Goal: Task Accomplishment & Management: Use online tool/utility

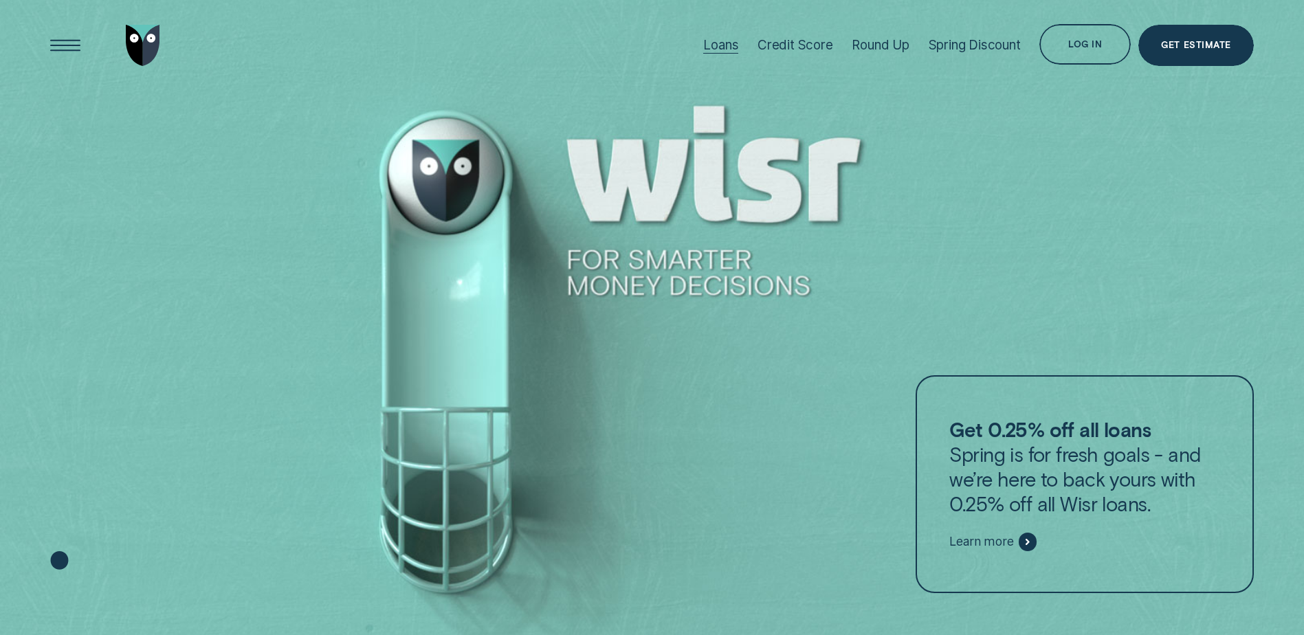
click at [728, 43] on div "Loans" at bounding box center [720, 45] width 35 height 16
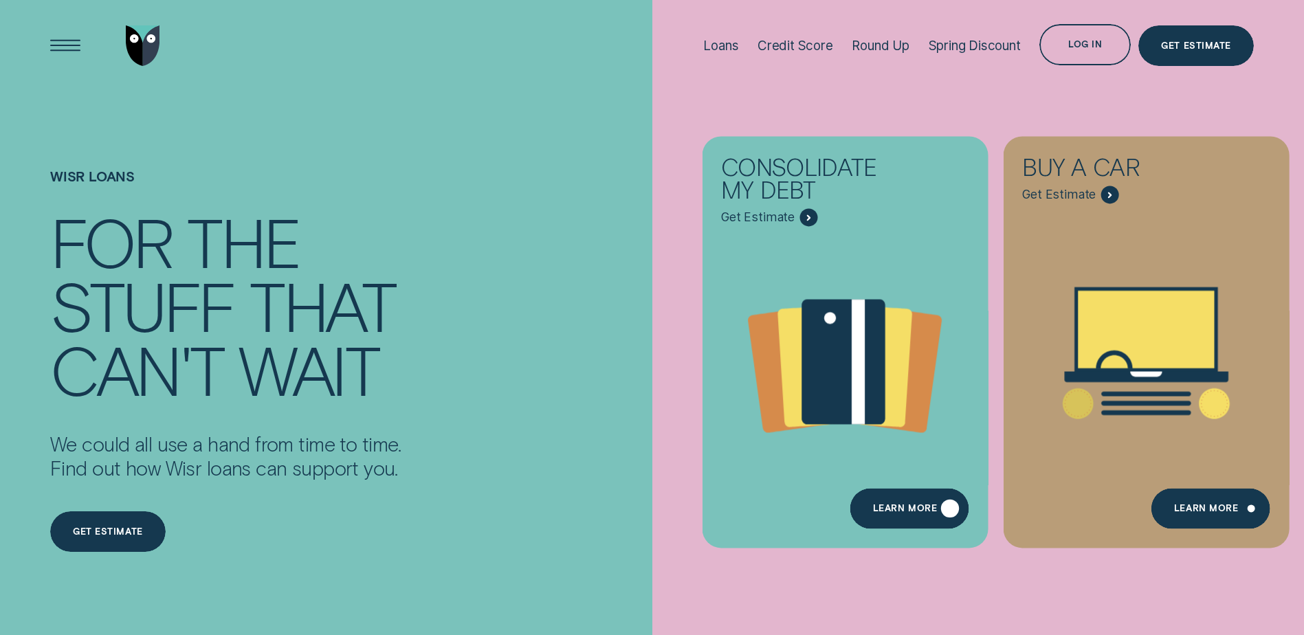
click at [899, 521] on div "Learn more" at bounding box center [909, 508] width 119 height 41
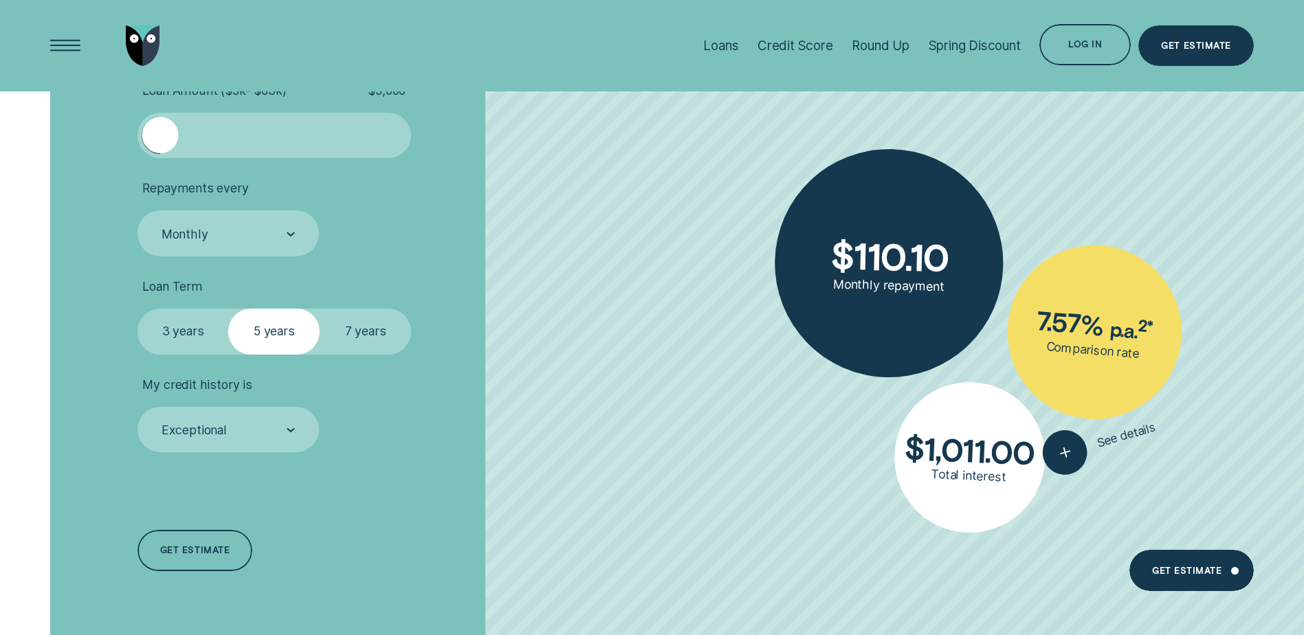
scroll to position [3230, 0]
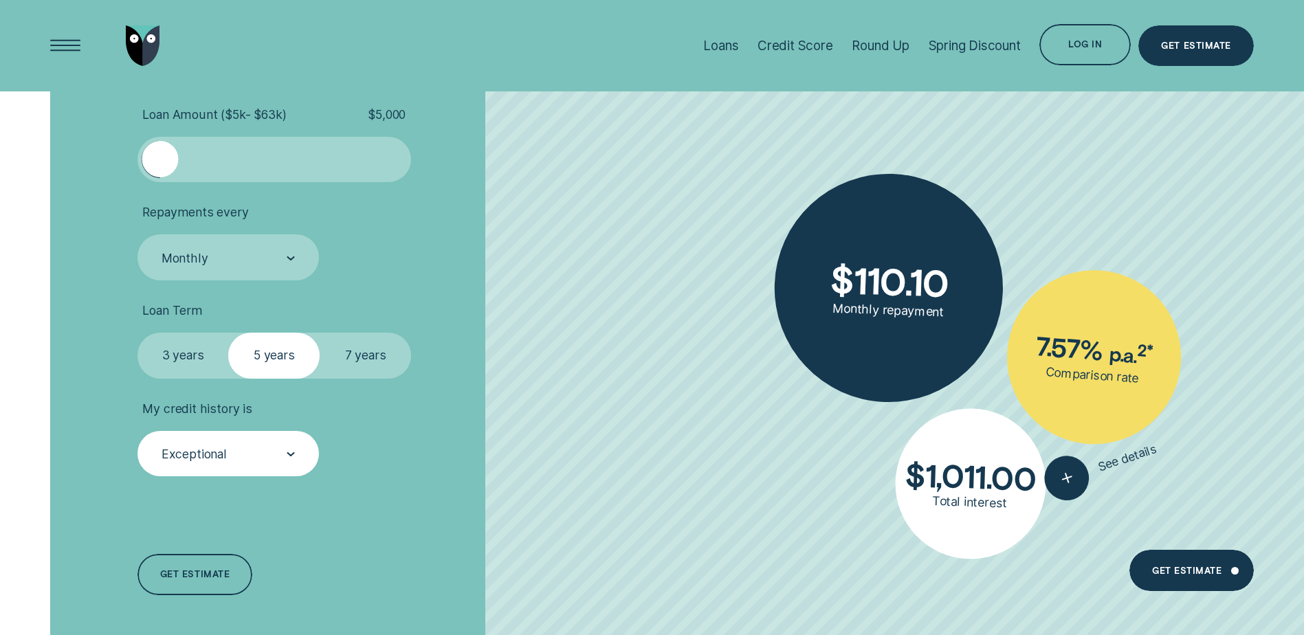
click at [269, 454] on div "Exceptional" at bounding box center [227, 454] width 135 height 17
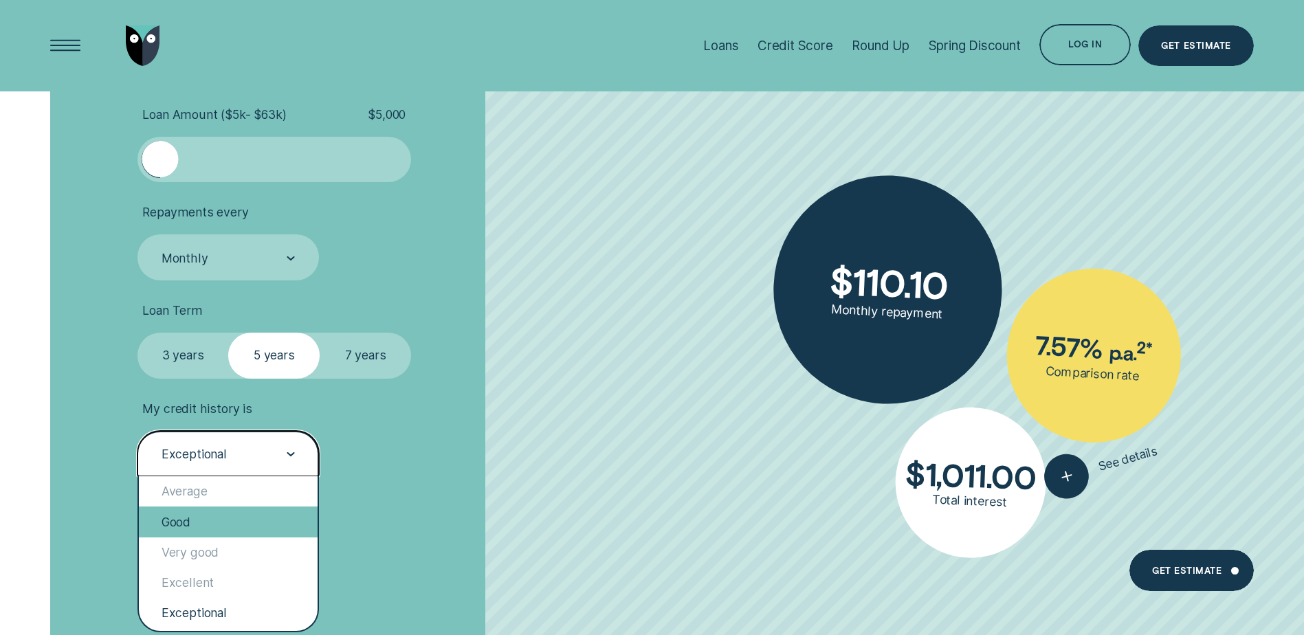
click at [230, 525] on div "Good" at bounding box center [228, 522] width 179 height 30
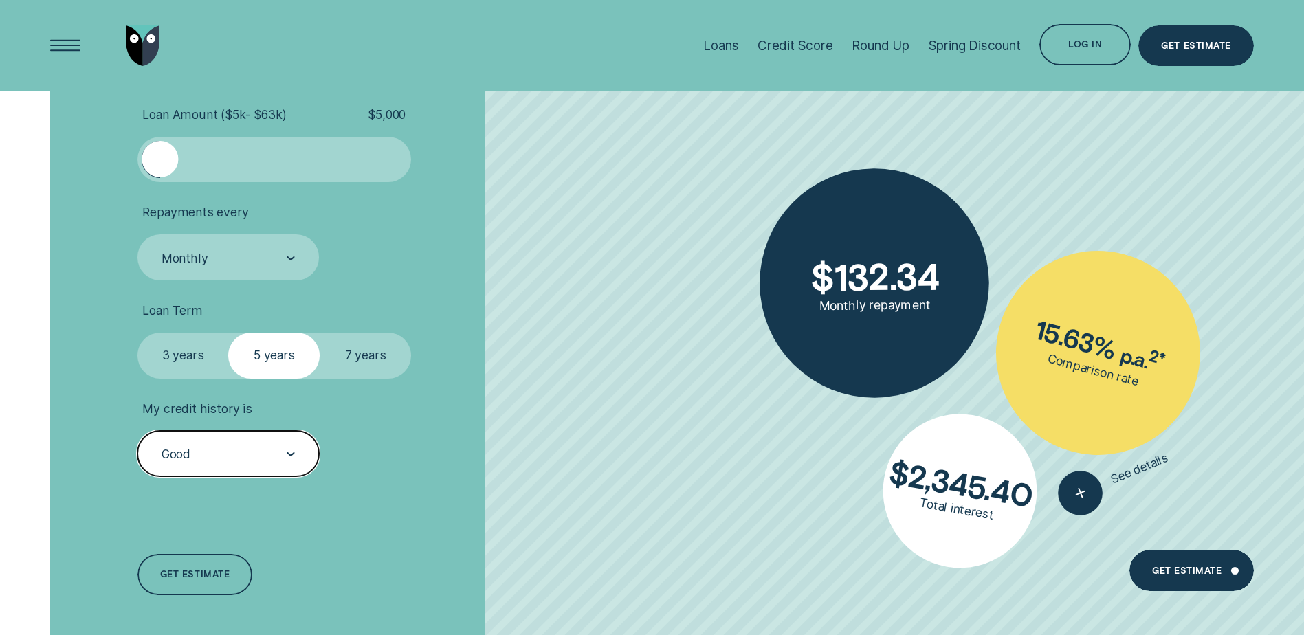
click at [355, 350] on label "7 years" at bounding box center [365, 355] width 91 height 45
click at [320, 333] on input "7 years" at bounding box center [320, 333] width 0 height 0
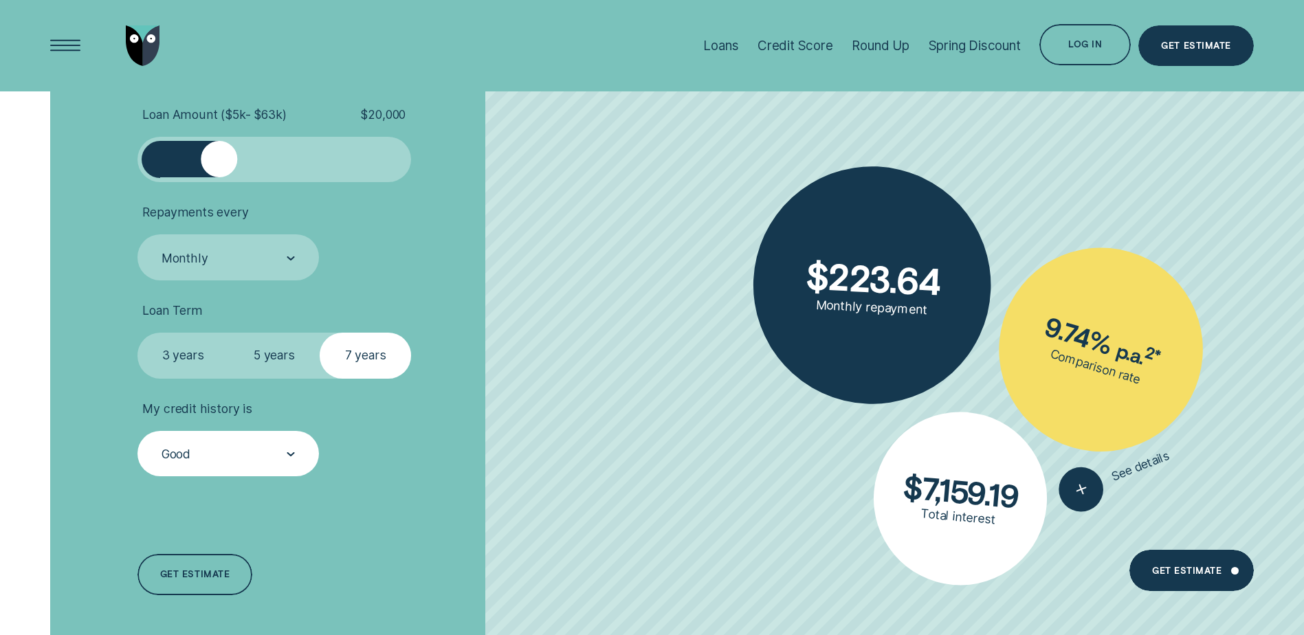
drag, startPoint x: 163, startPoint y: 159, endPoint x: 217, endPoint y: 161, distance: 54.3
click at [217, 161] on div at bounding box center [219, 159] width 36 height 36
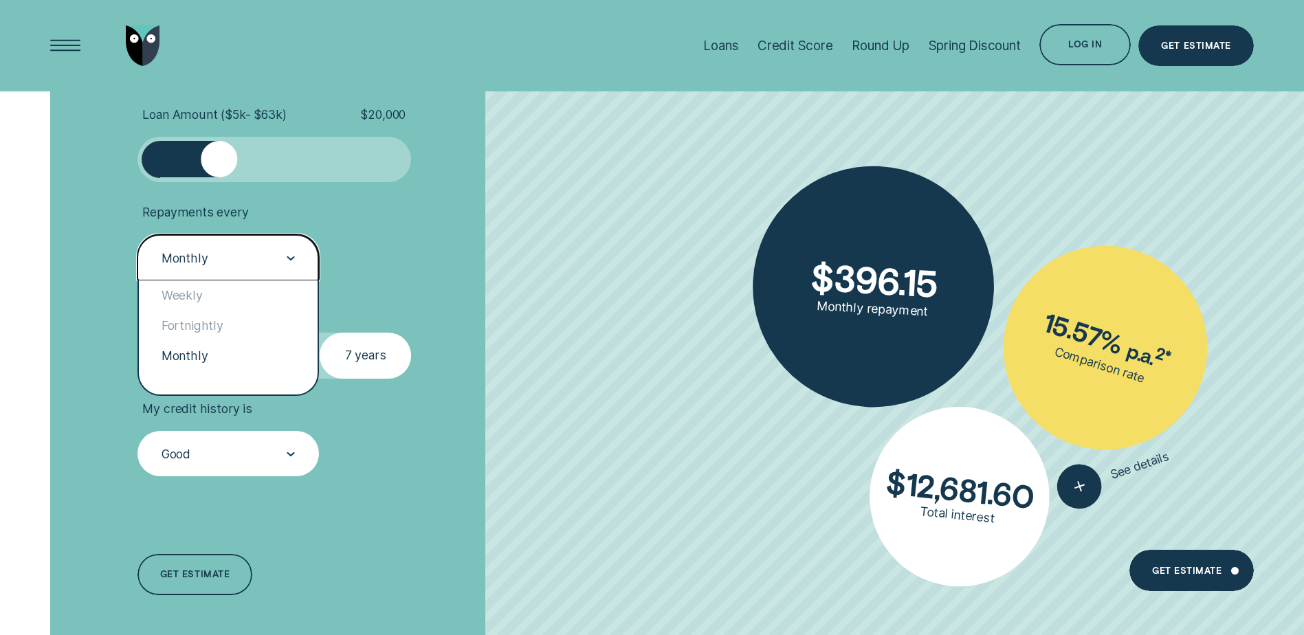
click at [254, 256] on div "Monthly" at bounding box center [227, 257] width 135 height 17
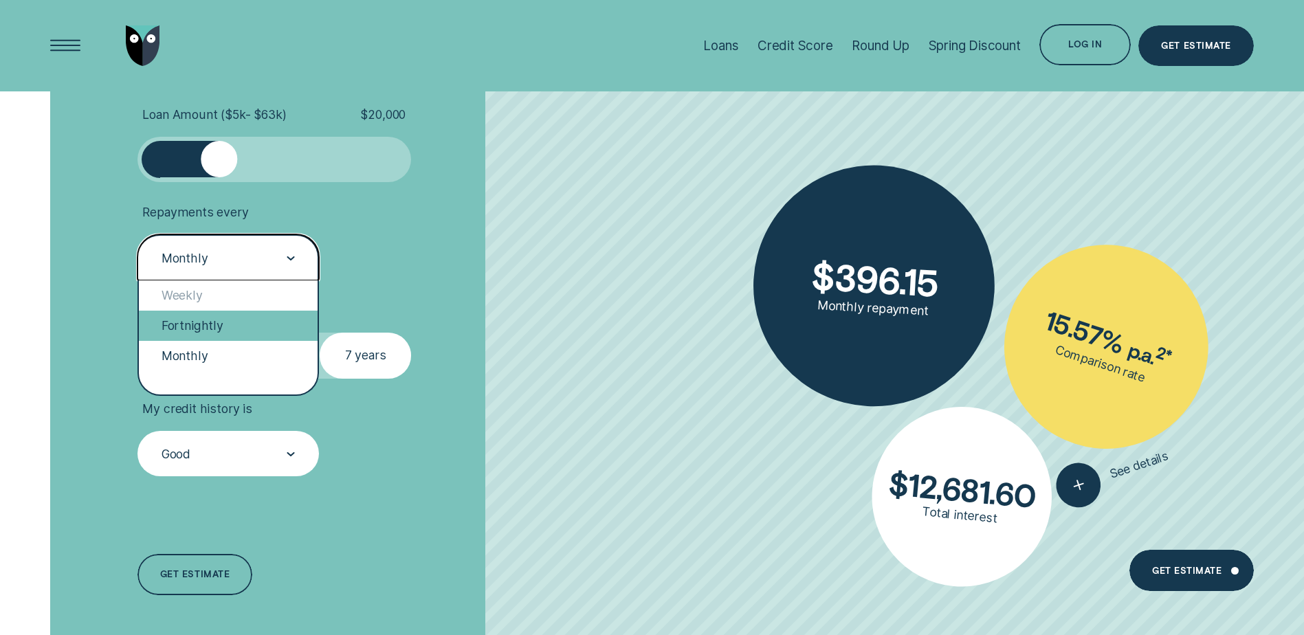
click at [233, 316] on div "Fortnightly" at bounding box center [228, 326] width 179 height 30
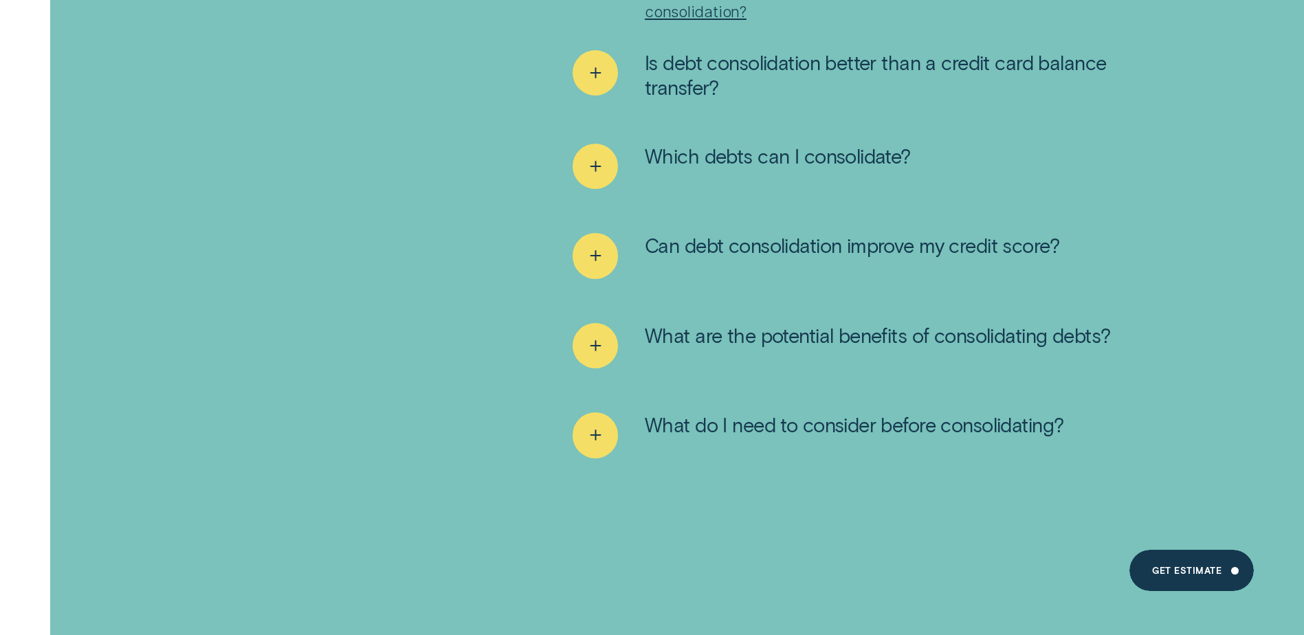
scroll to position [9485, 0]
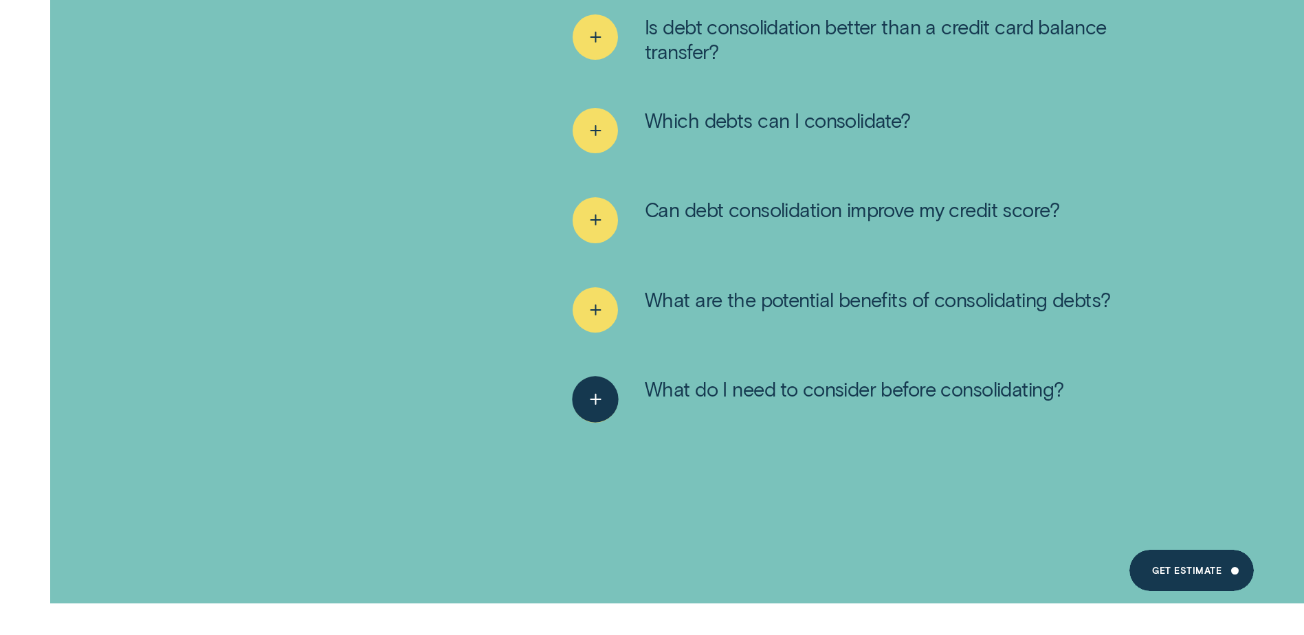
click at [592, 389] on icon "See more" at bounding box center [595, 399] width 23 height 21
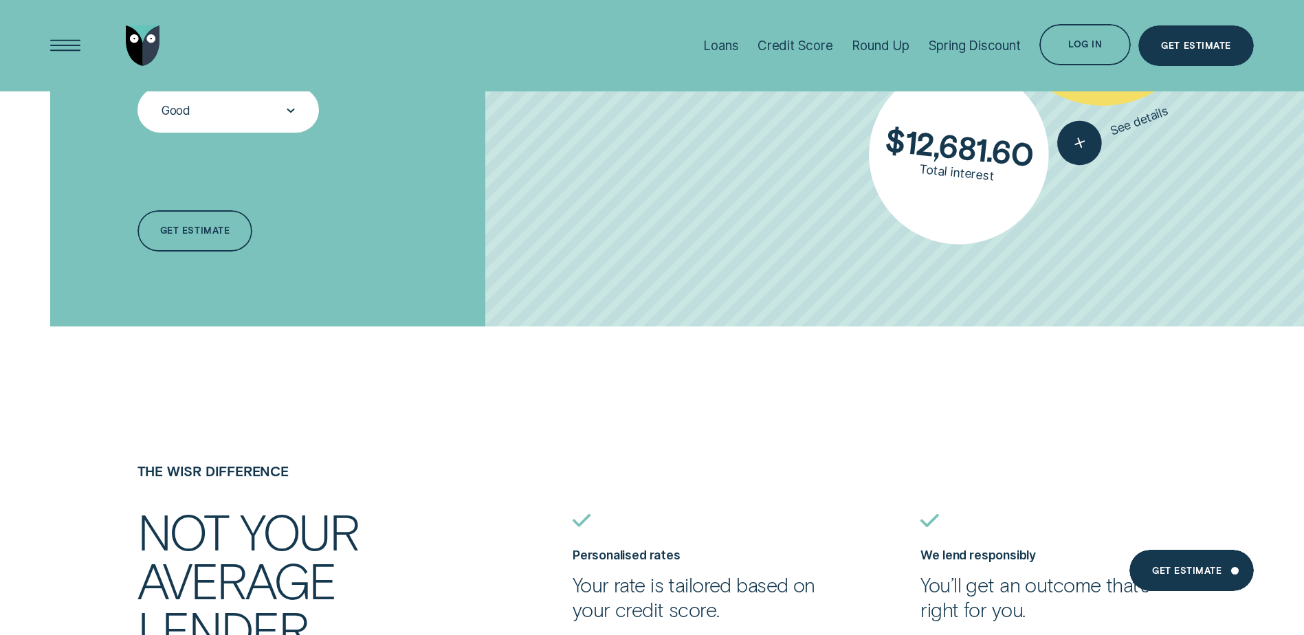
scroll to position [3162, 0]
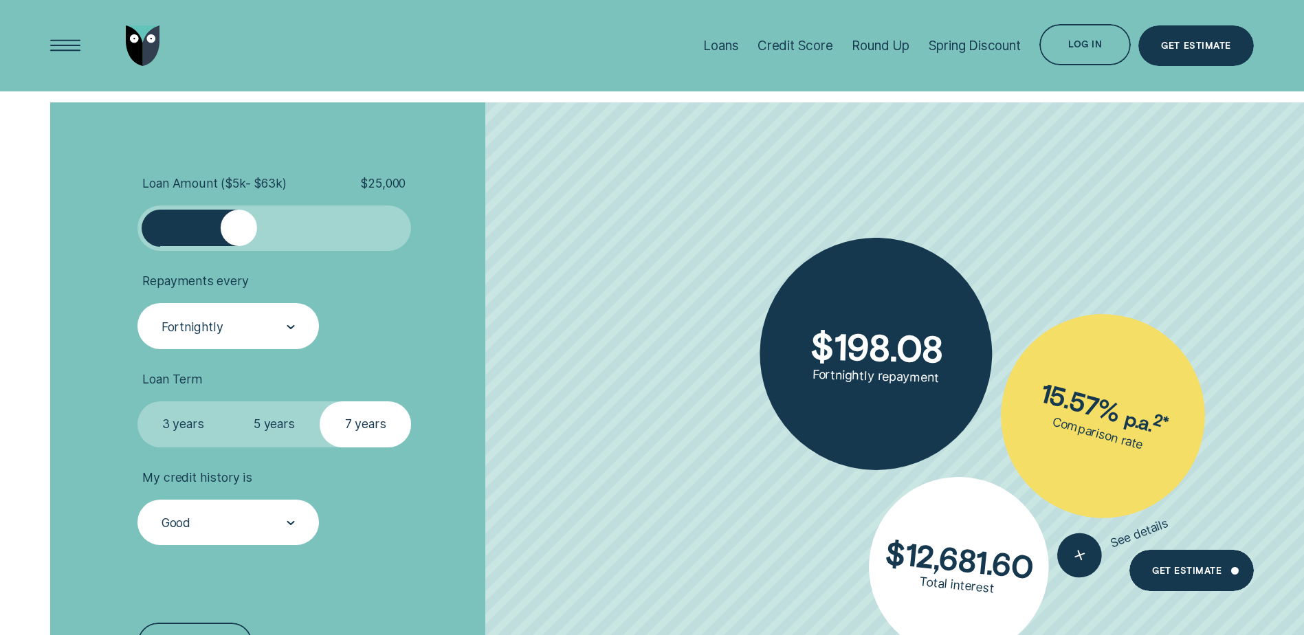
drag, startPoint x: 227, startPoint y: 236, endPoint x: 237, endPoint y: 236, distance: 10.3
click at [237, 236] on div at bounding box center [239, 228] width 36 height 36
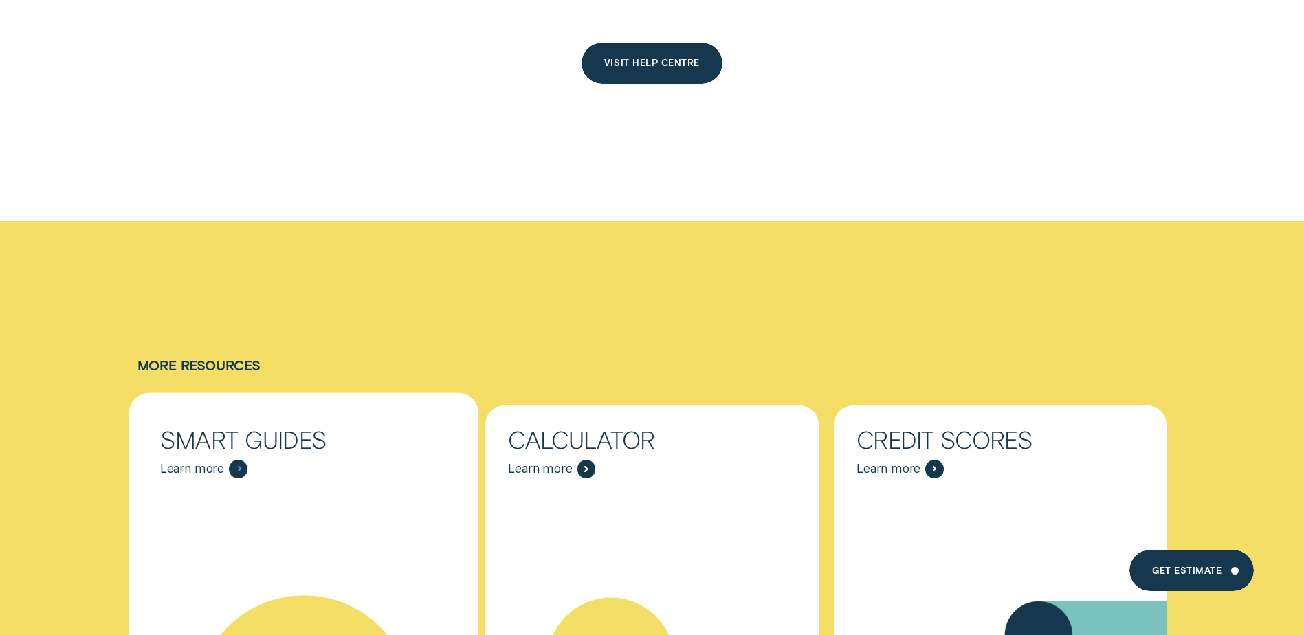
scroll to position [11134, 0]
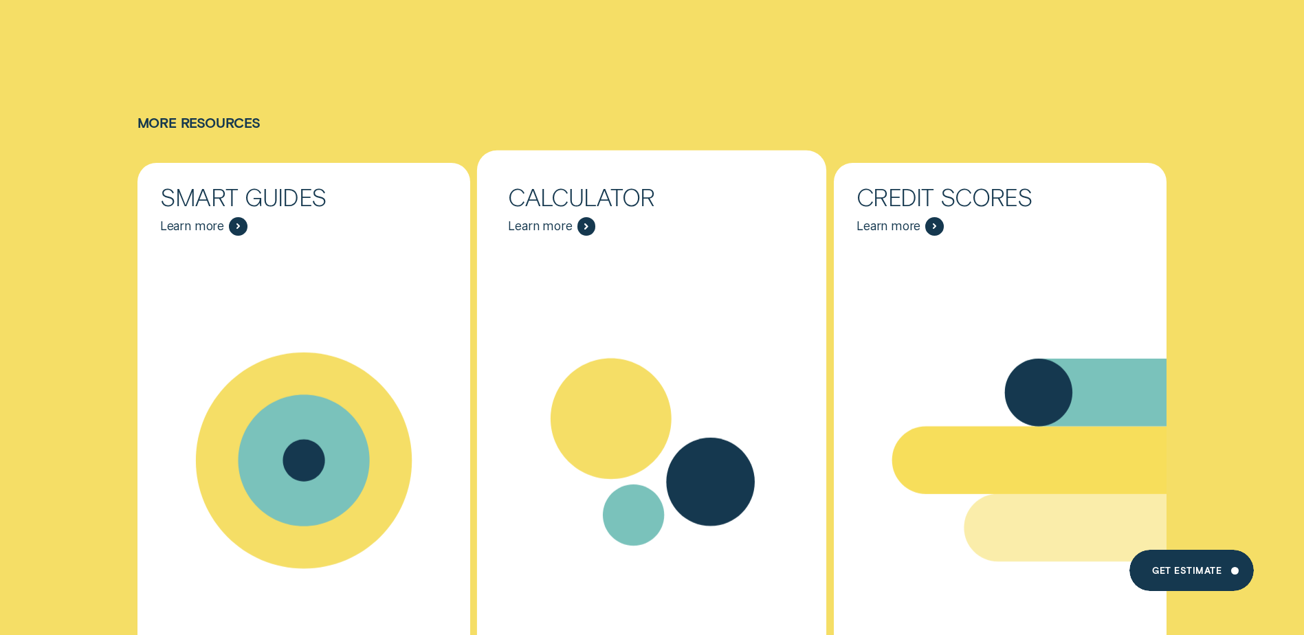
click at [586, 269] on div "Resources - Calculator" at bounding box center [652, 460] width 350 height 424
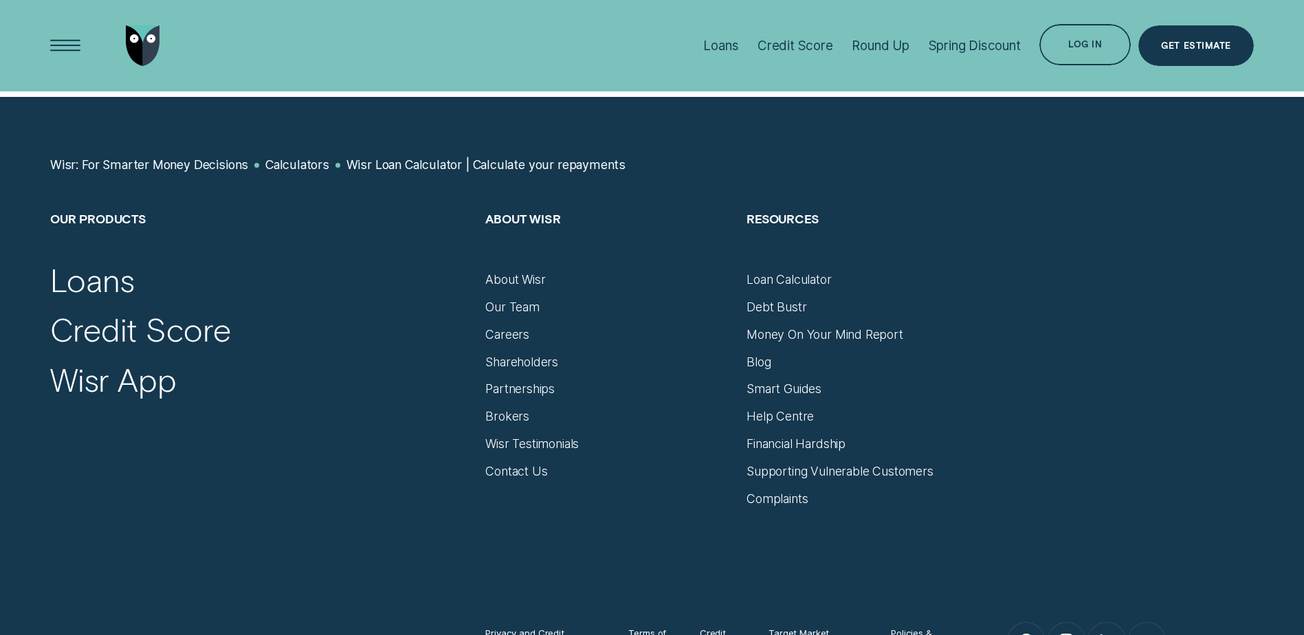
scroll to position [1575, 0]
